Goal: Learn about a topic: Learn about a topic

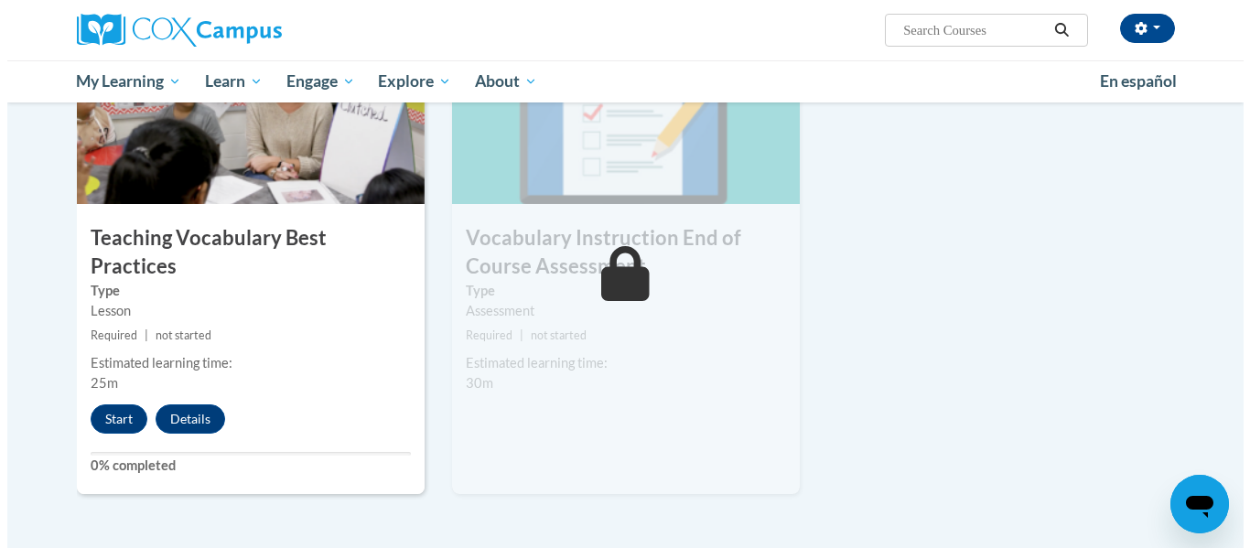
scroll to position [1986, 0]
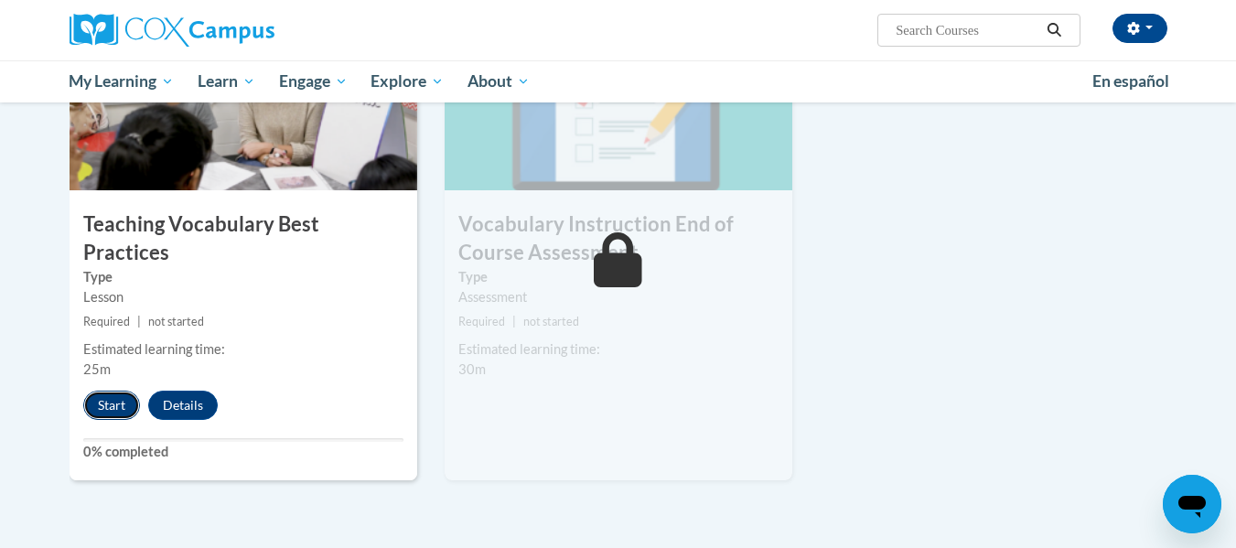
click at [118, 391] on button "Start" at bounding box center [111, 405] width 57 height 29
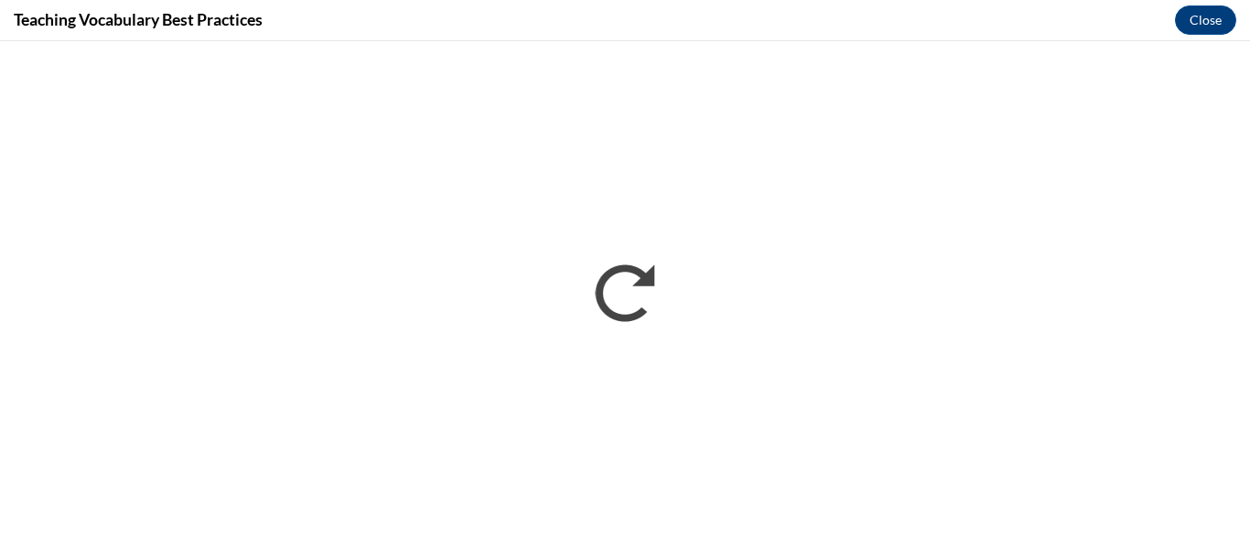
scroll to position [0, 0]
